Goal: Task Accomplishment & Management: Use online tool/utility

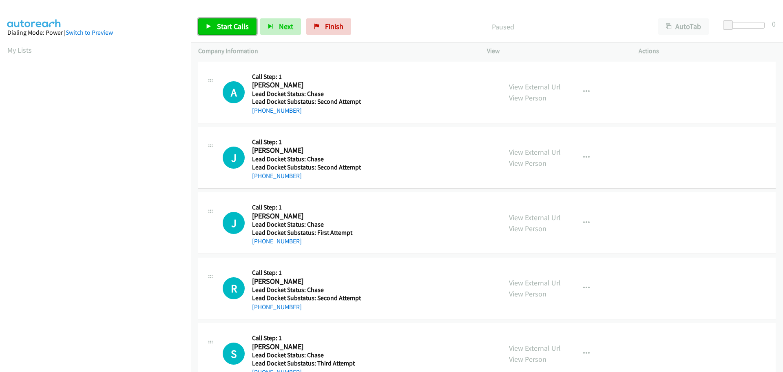
click at [236, 30] on span "Start Calls" at bounding box center [233, 26] width 32 height 9
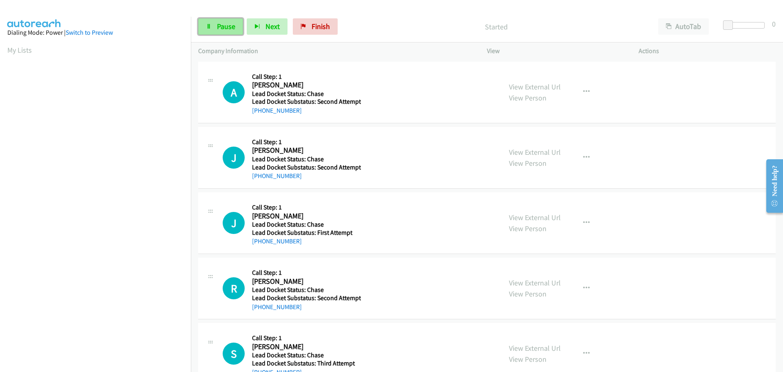
click at [230, 27] on span "Pause" at bounding box center [226, 26] width 18 height 9
click at [209, 31] on link "Start Calls" at bounding box center [227, 26] width 58 height 16
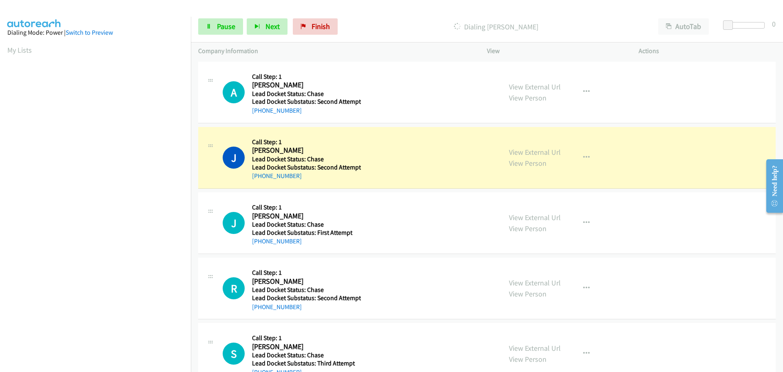
drag, startPoint x: 306, startPoint y: 181, endPoint x: 261, endPoint y: 181, distance: 45.7
click at [261, 181] on div "J Callback Scheduled Call Step: 1 Joseph Bonds America/Chicago Lead Docket Stat…" at bounding box center [486, 158] width 577 height 62
copy link "662-554-8067"
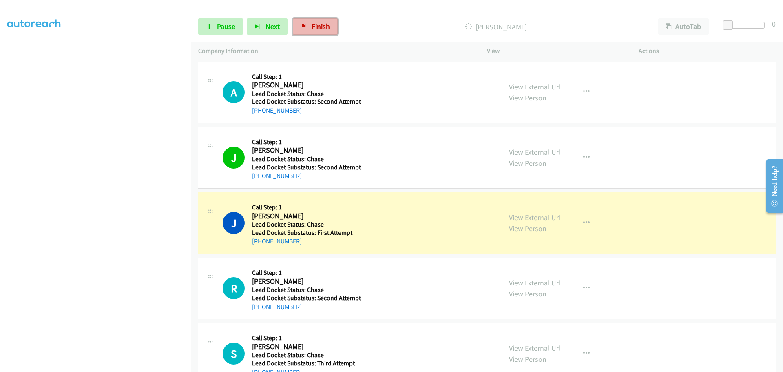
click at [312, 21] on link "Finish" at bounding box center [315, 26] width 45 height 16
